Goal: Transaction & Acquisition: Download file/media

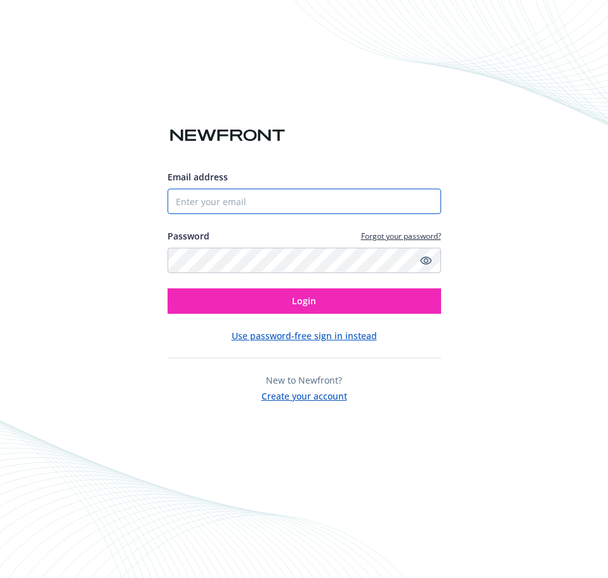
drag, startPoint x: 0, startPoint y: 0, endPoint x: 240, endPoint y: 206, distance: 316.1
click at [240, 206] on input "Email address" at bounding box center [305, 201] width 274 height 25
type input "[EMAIL_ADDRESS][DOMAIN_NAME]"
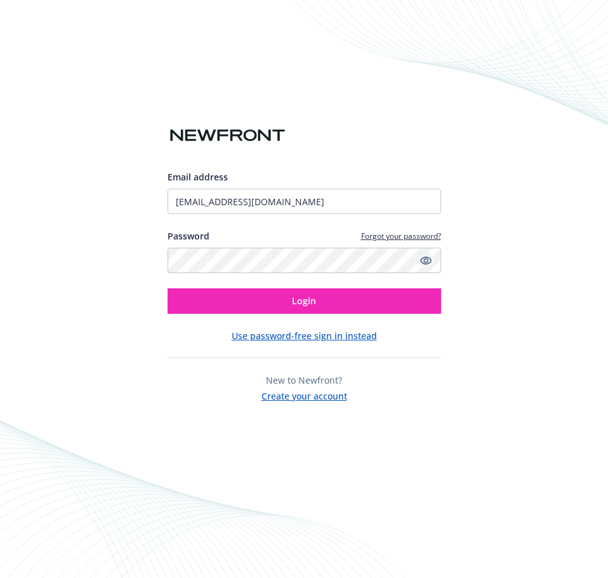
click at [428, 262] on icon "Show password" at bounding box center [425, 260] width 11 height 11
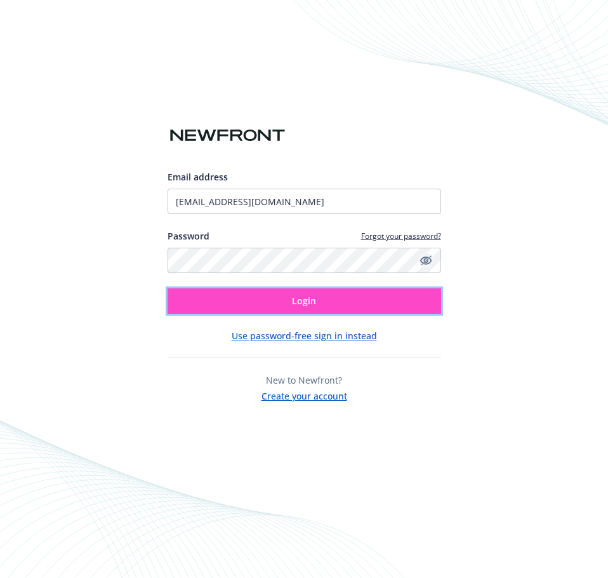
click at [364, 298] on button "Login" at bounding box center [305, 300] width 274 height 25
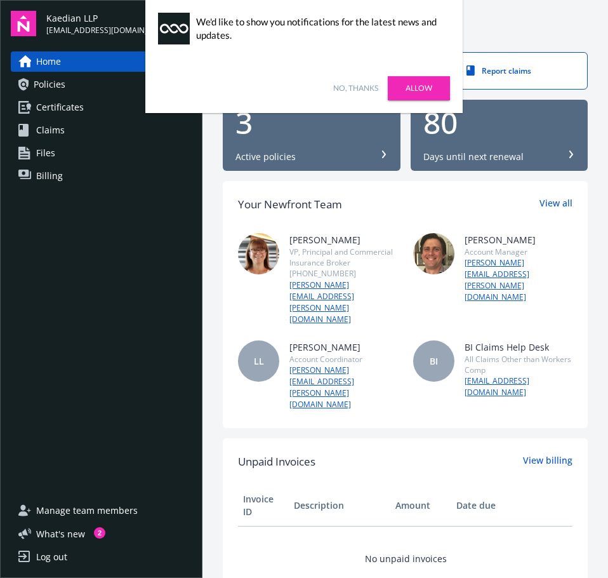
click at [427, 92] on link "Allow" at bounding box center [419, 88] width 62 height 24
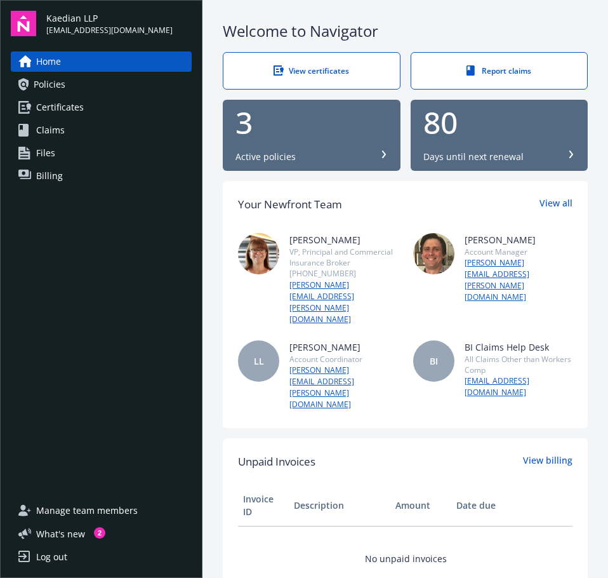
click at [74, 80] on link "Policies" at bounding box center [101, 84] width 181 height 20
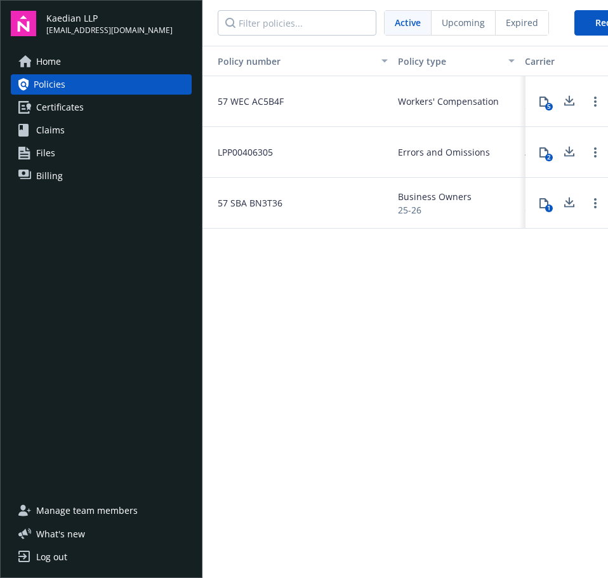
click at [540, 152] on icon at bounding box center [544, 152] width 9 height 10
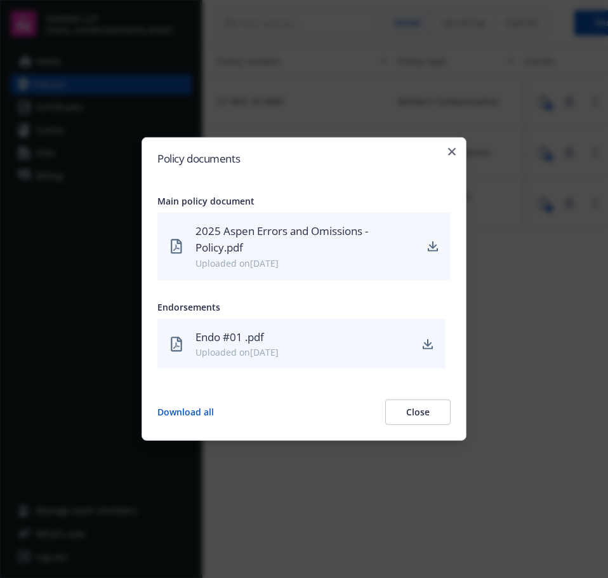
click at [431, 250] on icon "download" at bounding box center [433, 246] width 10 height 10
click at [409, 402] on button "Close" at bounding box center [417, 411] width 65 height 25
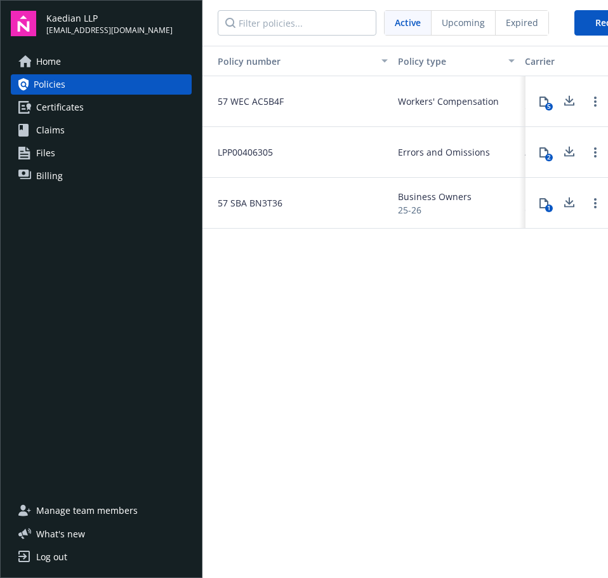
click at [549, 205] on div "1" at bounding box center [549, 208] width 8 height 8
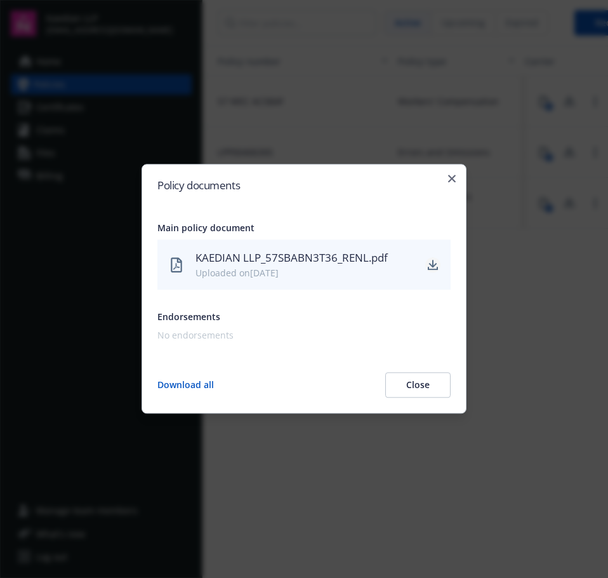
click at [432, 260] on icon "download" at bounding box center [433, 265] width 10 height 10
